Goal: Find contact information: Find contact information

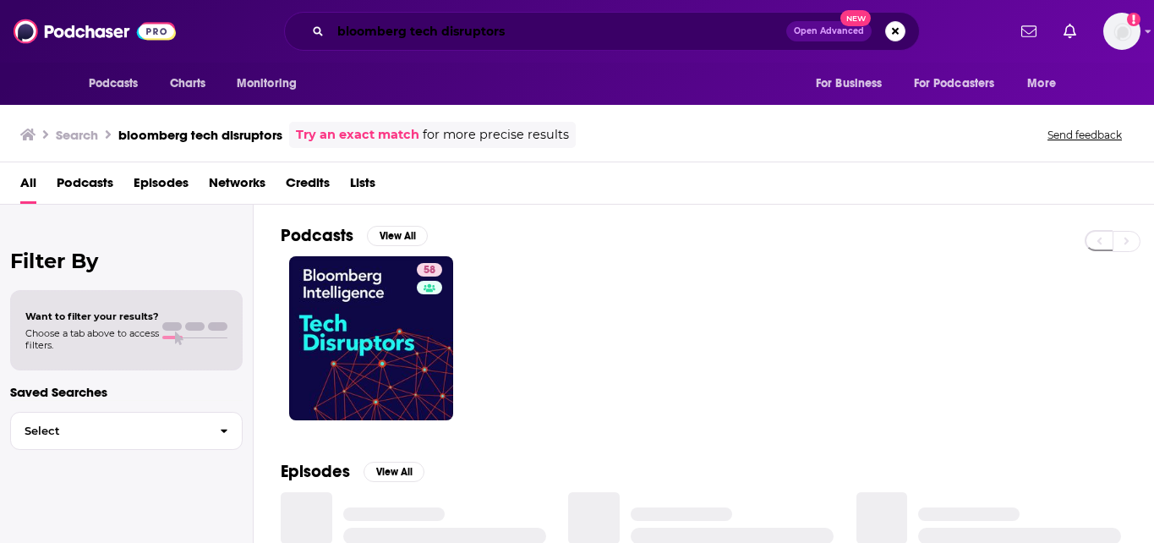
click at [617, 30] on input "bloomberg tech disruptors" at bounding box center [558, 31] width 456 height 27
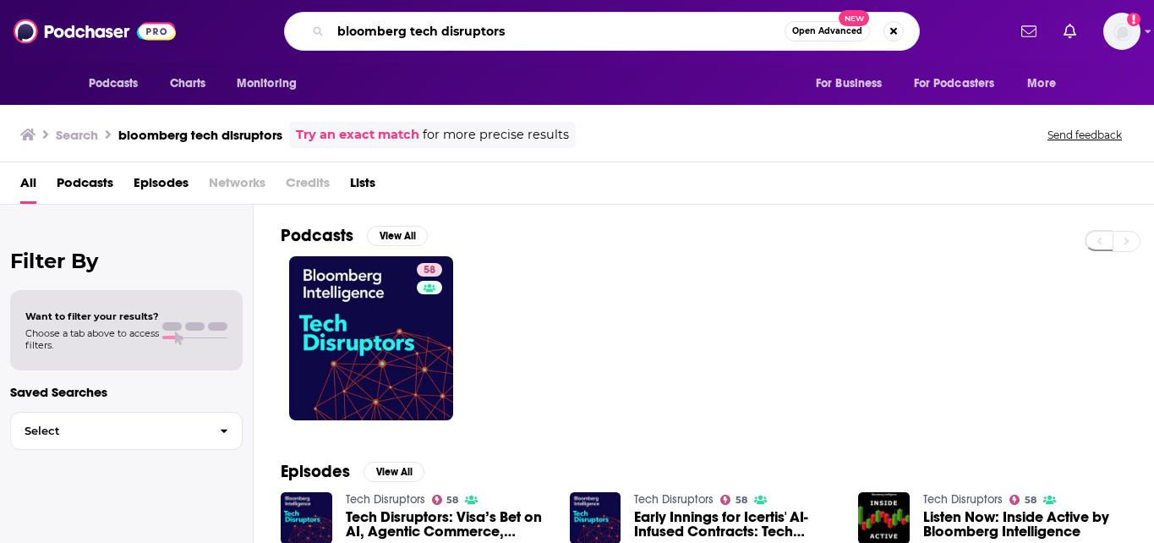
click at [617, 30] on input "bloomberg tech disruptors" at bounding box center [557, 31] width 454 height 27
type input "challengerx"
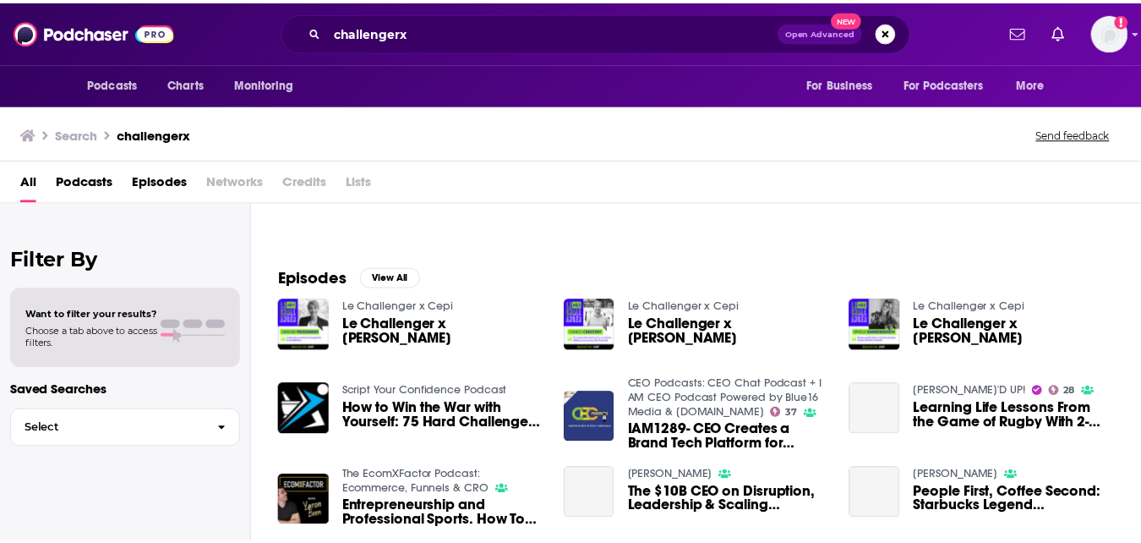
scroll to position [205, 0]
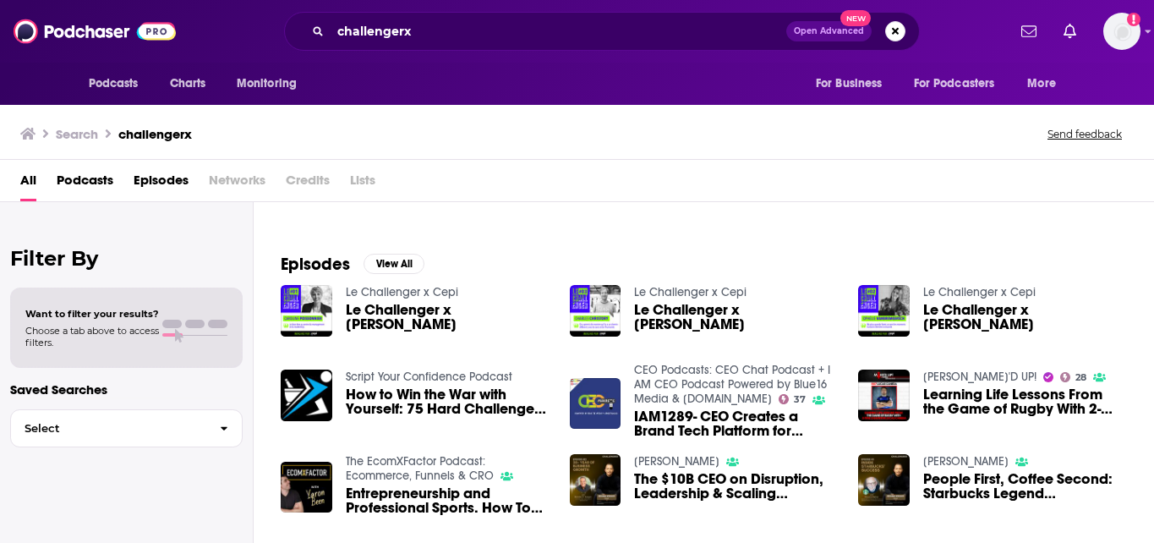
click at [944, 462] on link "[PERSON_NAME]" at bounding box center [965, 461] width 85 height 14
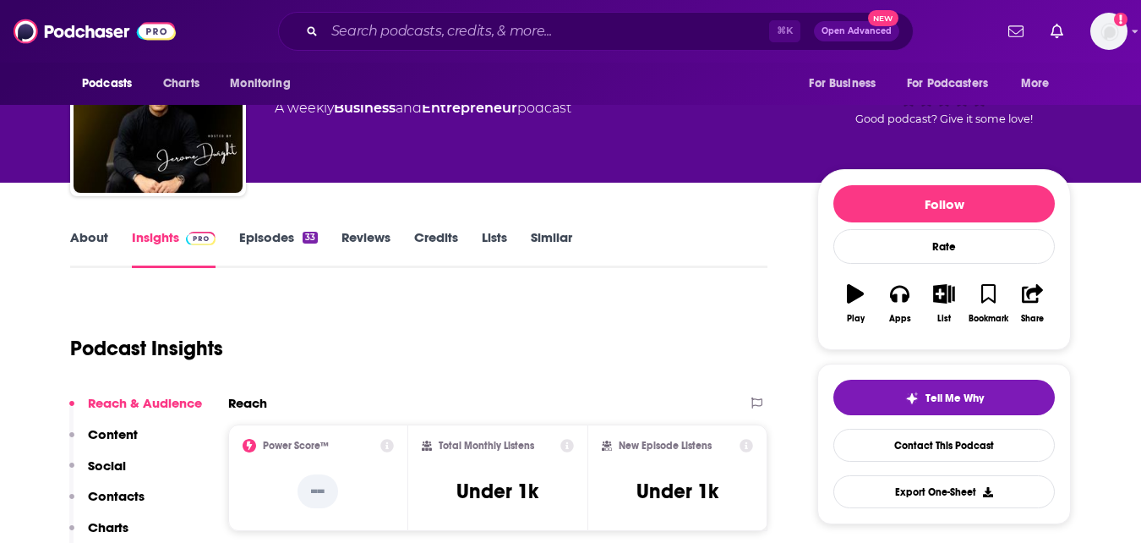
scroll to position [96, 0]
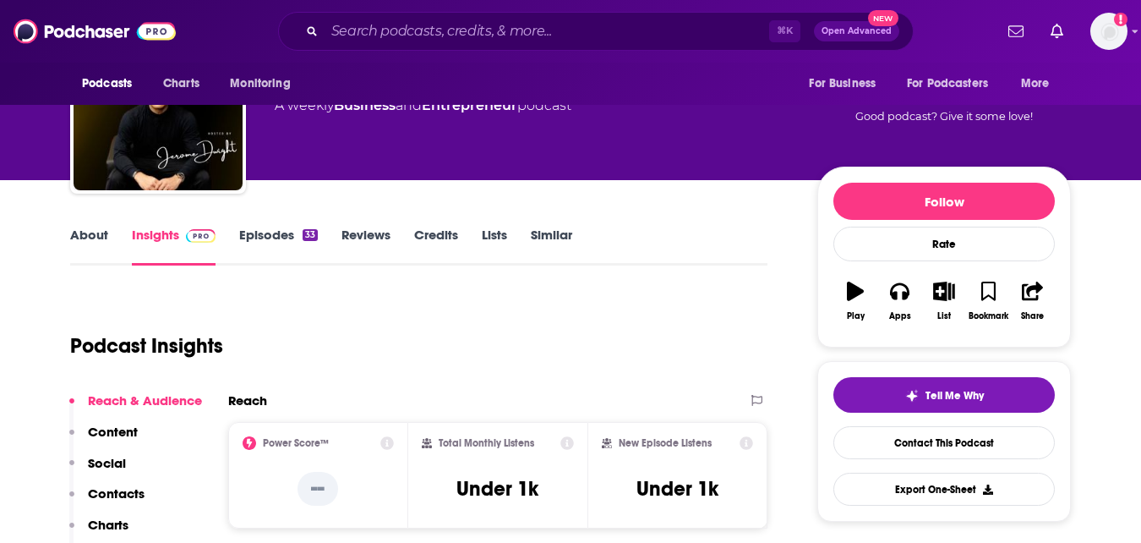
click at [84, 232] on link "About" at bounding box center [89, 246] width 38 height 39
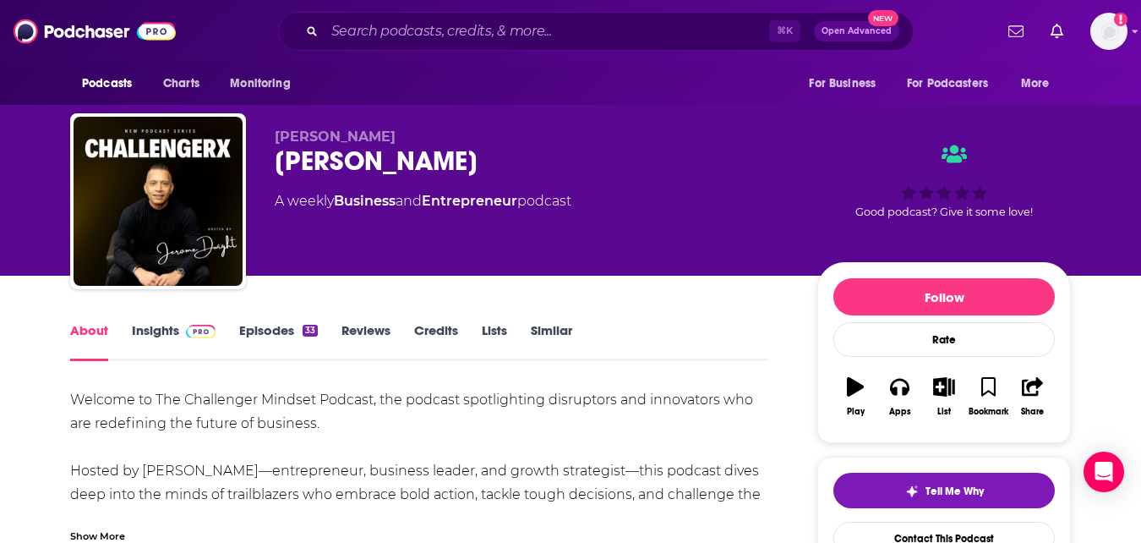
click at [153, 333] on link "Insights" at bounding box center [174, 341] width 84 height 39
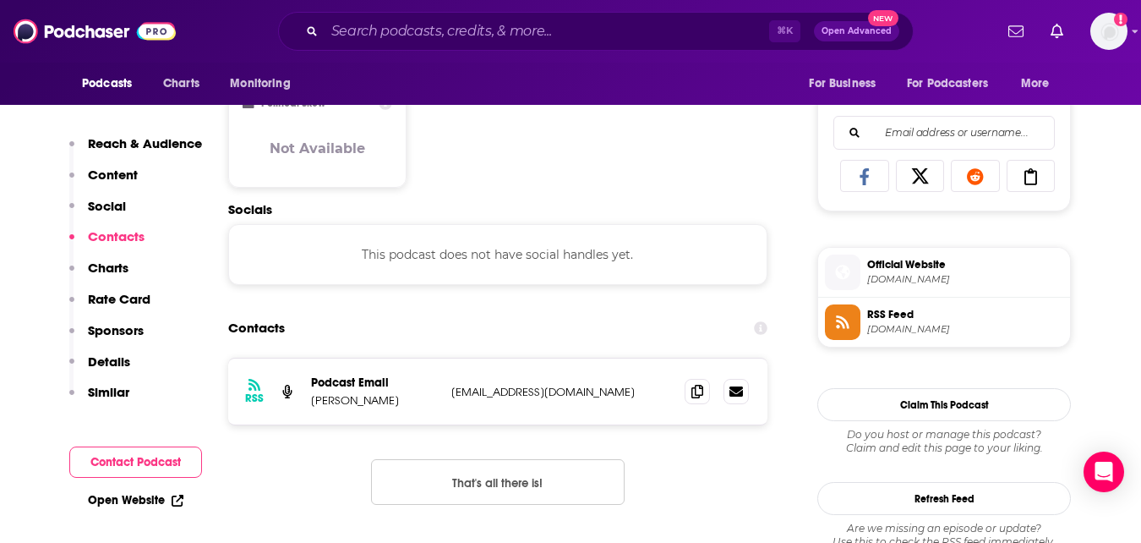
scroll to position [1053, 0]
click at [696, 396] on icon at bounding box center [697, 390] width 12 height 14
click at [552, 492] on button "That's all there is!" at bounding box center [498, 481] width 254 height 46
click at [134, 468] on button "Contact Podcast" at bounding box center [135, 461] width 133 height 31
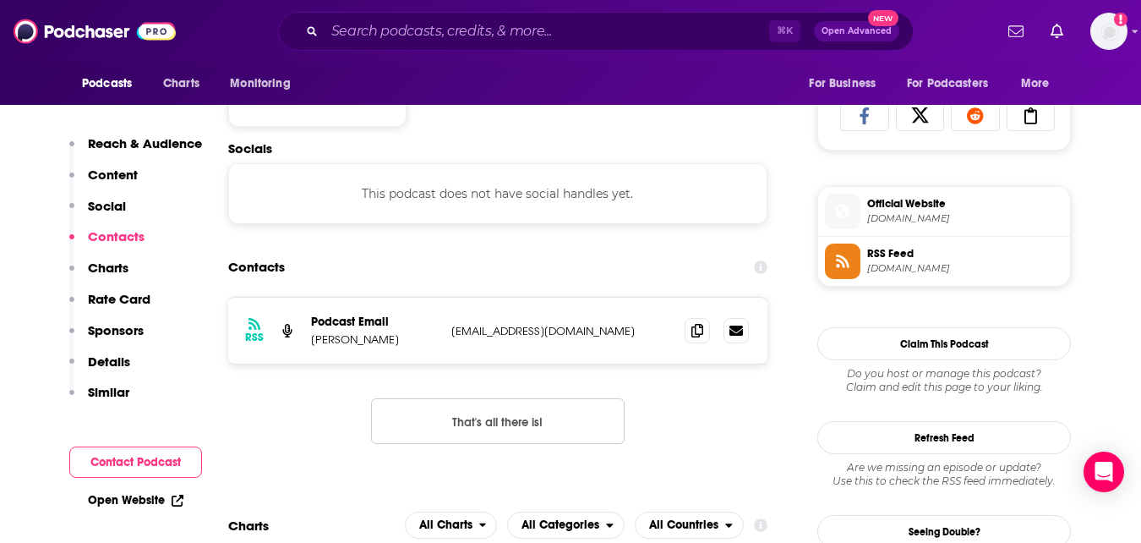
scroll to position [1129, 0]
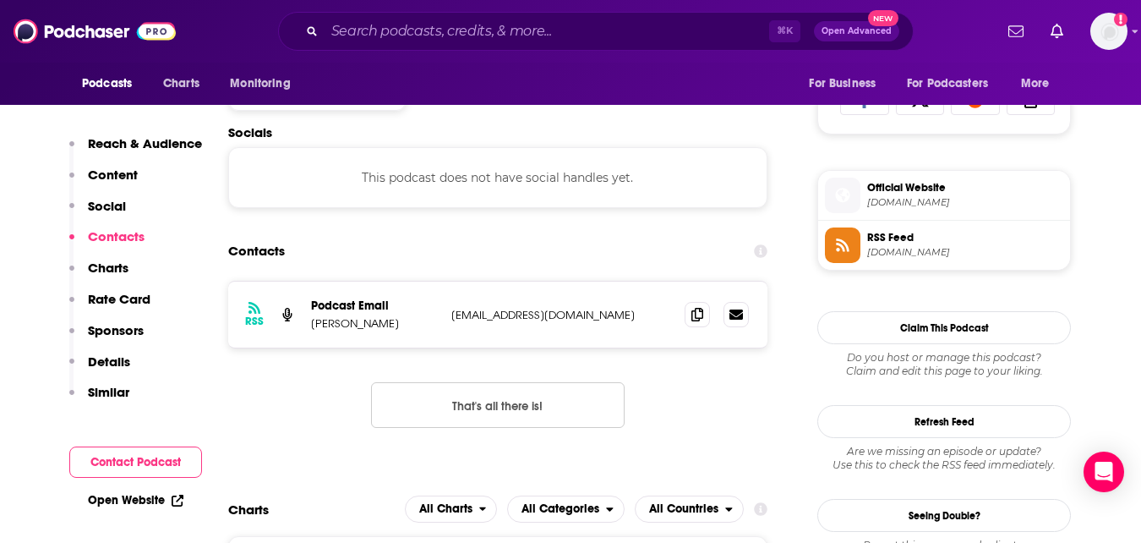
click at [134, 468] on button "Contact Podcast" at bounding box center [135, 461] width 133 height 31
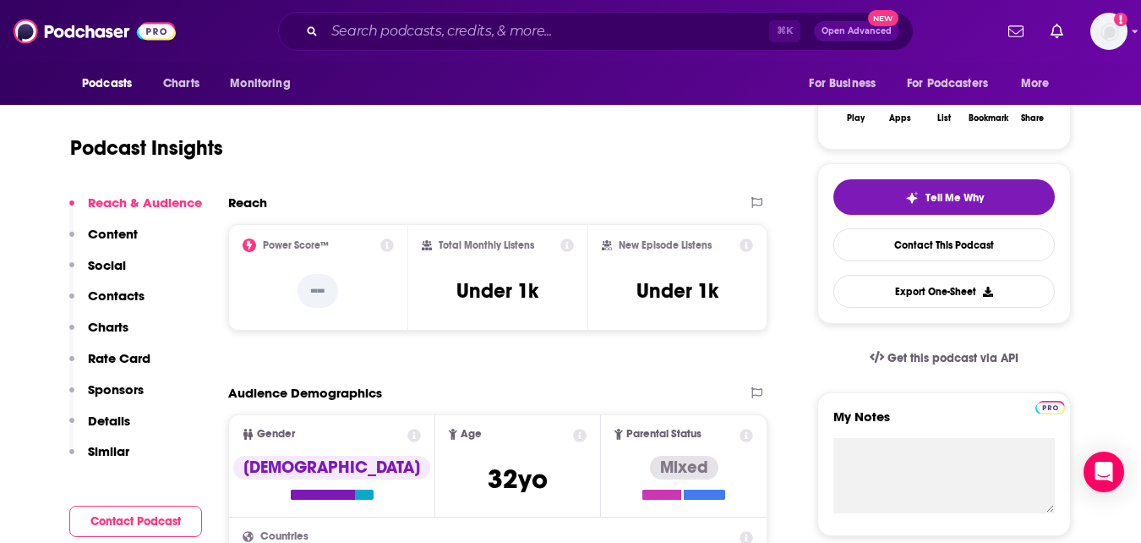
scroll to position [0, 0]
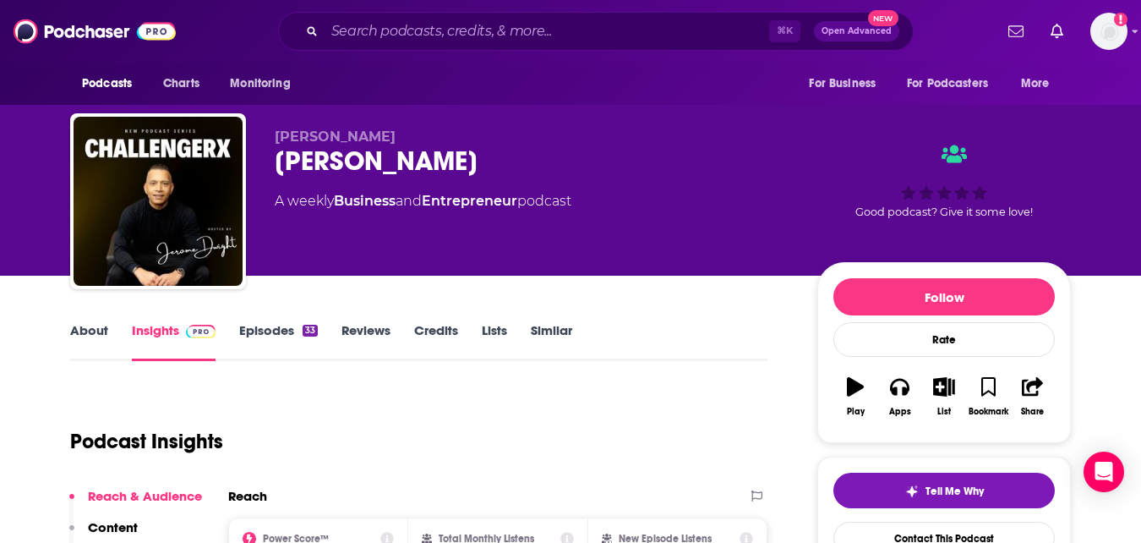
click at [271, 339] on link "Episodes 33" at bounding box center [278, 341] width 79 height 39
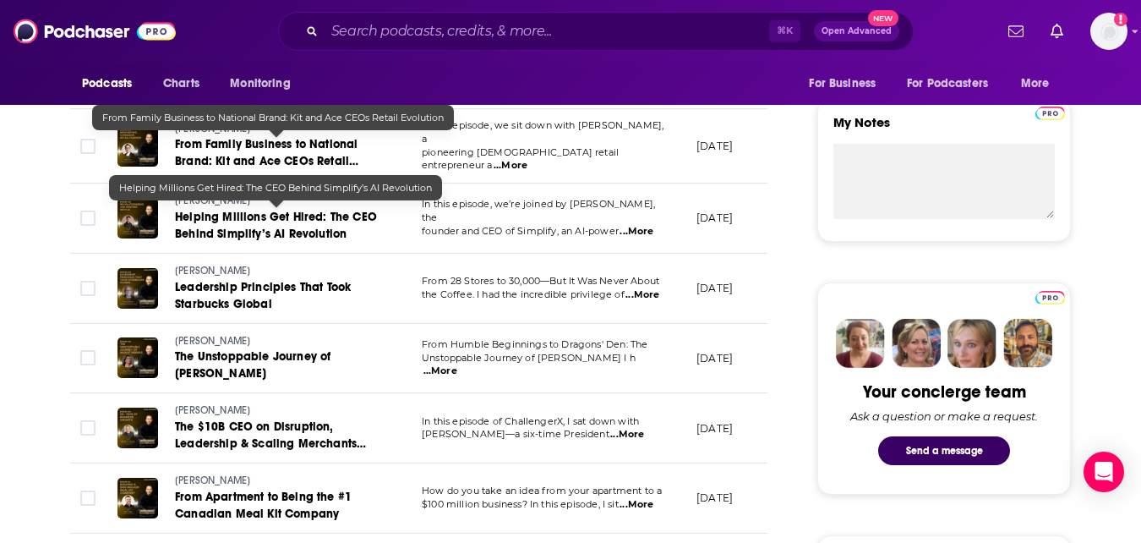
scroll to position [642, 0]
